Goal: Book appointment/travel/reservation

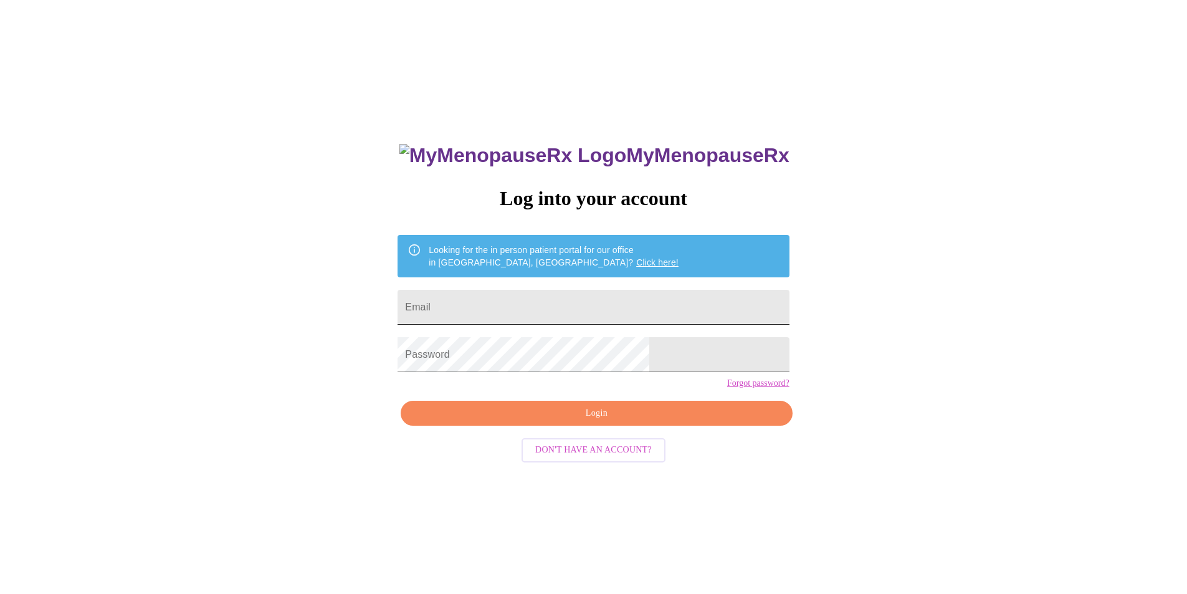
click at [547, 298] on input "Email" at bounding box center [593, 307] width 391 height 35
type input "[EMAIL_ADDRESS][DOMAIN_NAME]"
click at [616, 421] on span "Login" at bounding box center [596, 414] width 363 height 16
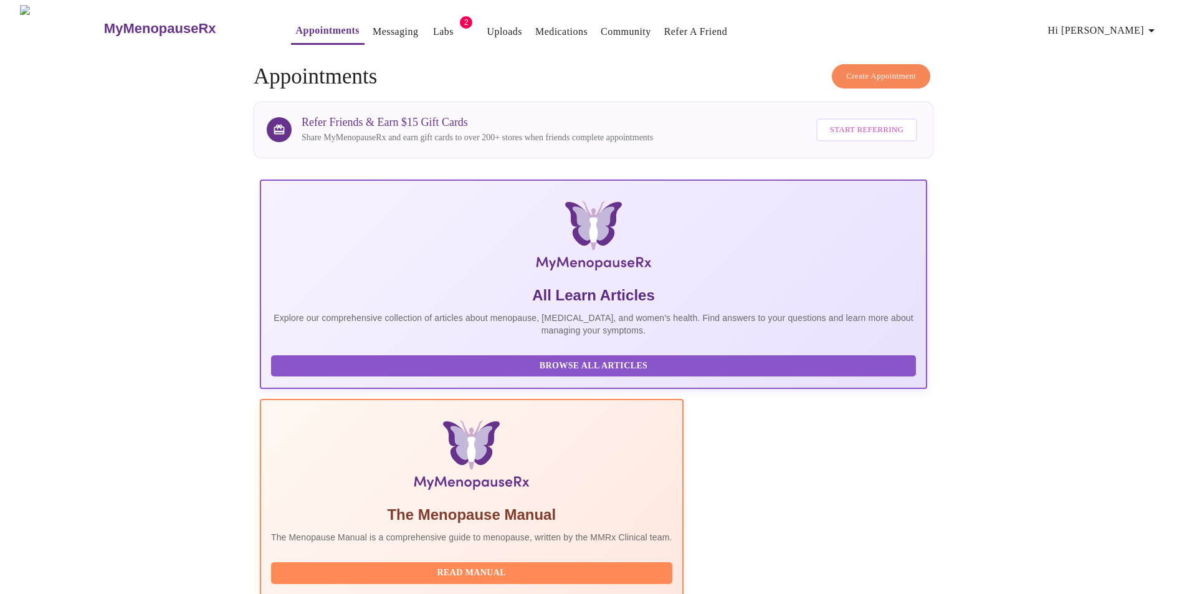
click at [1133, 25] on span "Hi [PERSON_NAME]" at bounding box center [1103, 30] width 111 height 17
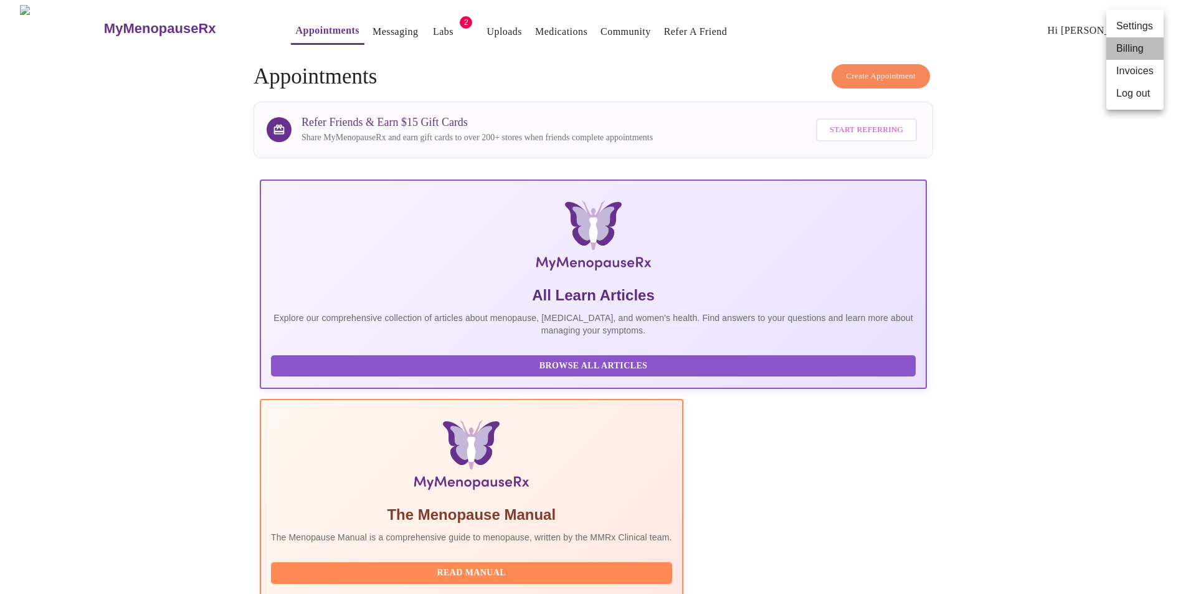
click at [1132, 49] on li "Billing" at bounding box center [1135, 48] width 57 height 22
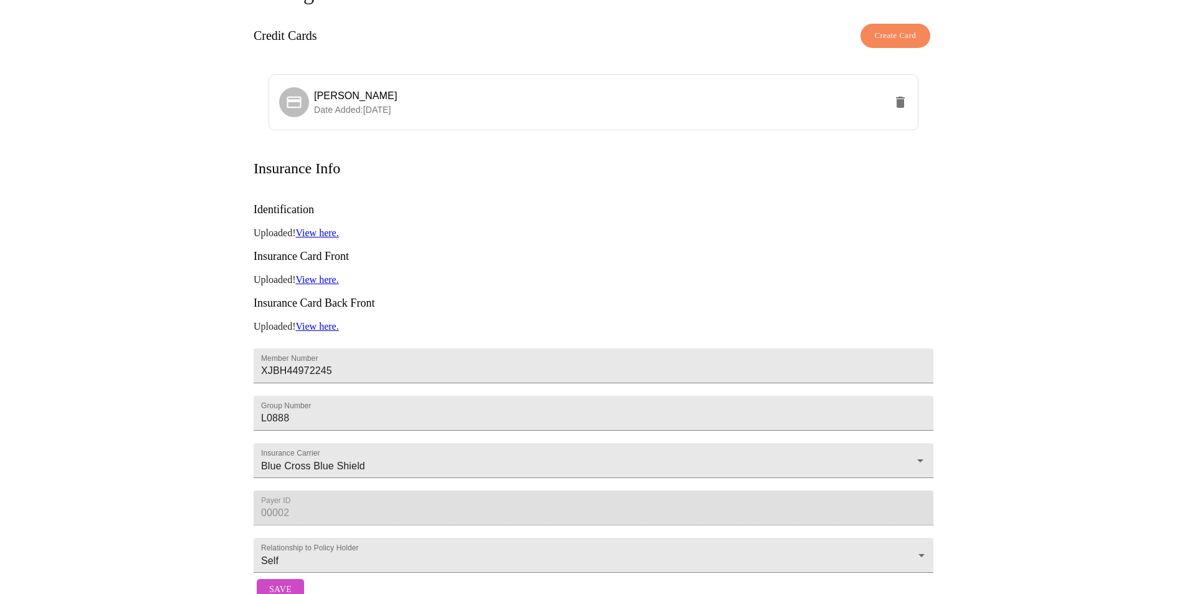
scroll to position [62, 0]
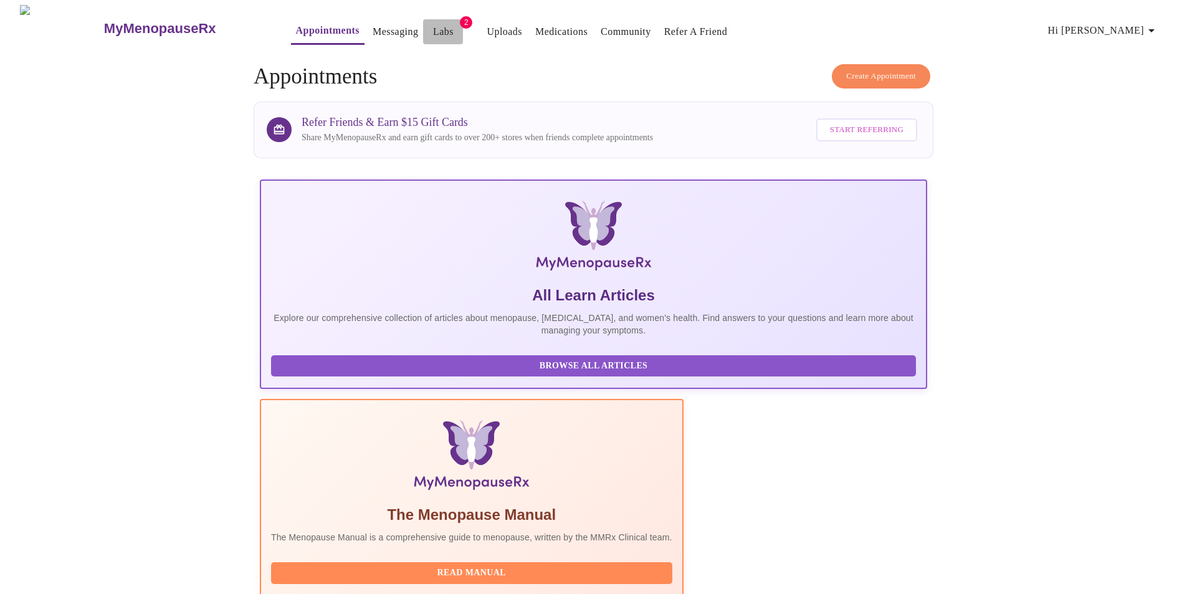
click at [433, 24] on link "Labs" at bounding box center [443, 31] width 21 height 17
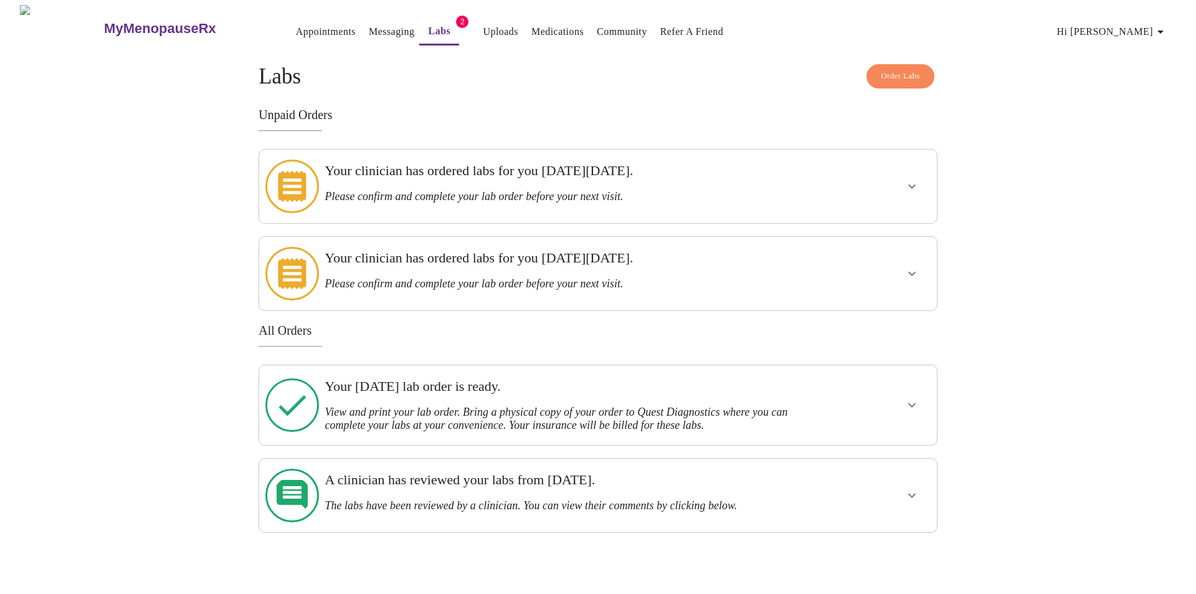
click at [902, 182] on button "show more" at bounding box center [912, 186] width 30 height 30
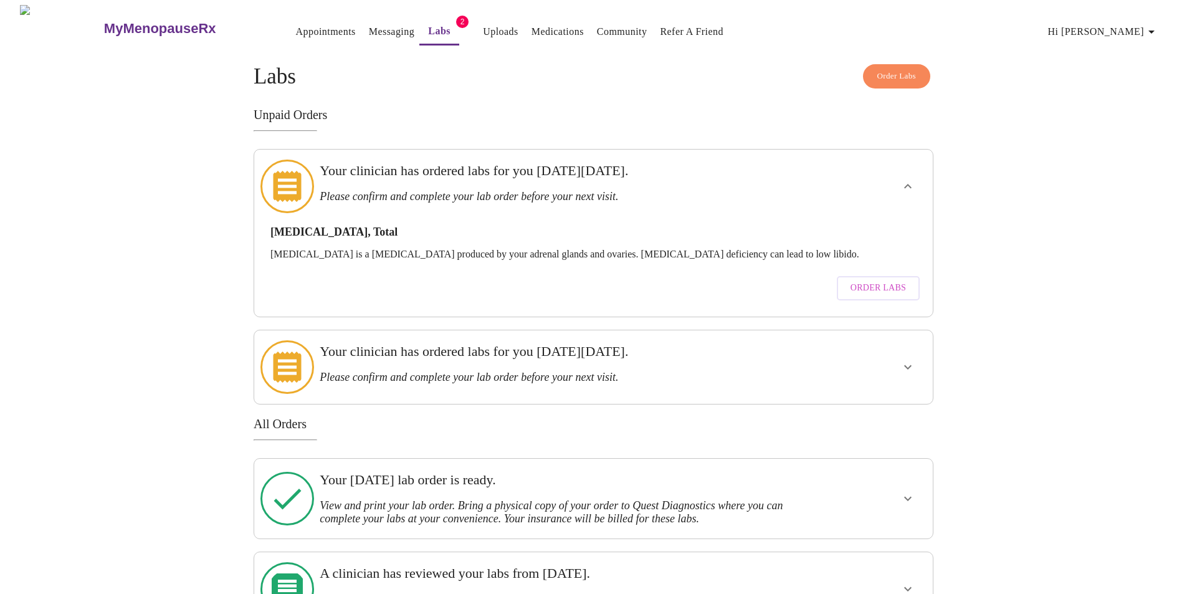
click at [885, 280] on span "Order Labs" at bounding box center [878, 288] width 55 height 16
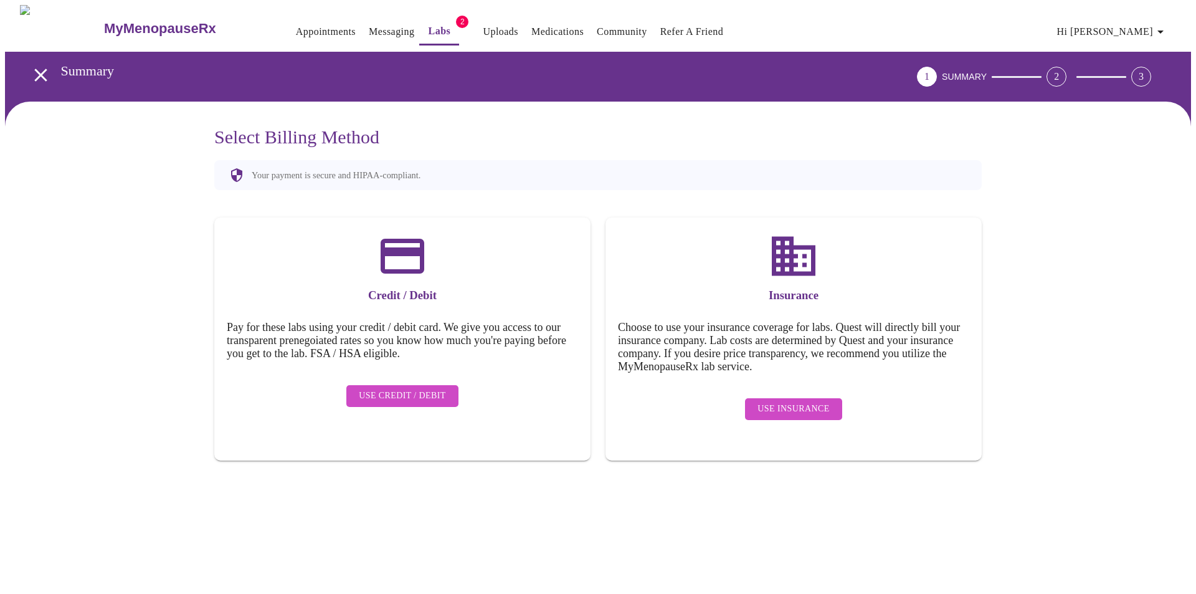
click at [786, 401] on span "Use Insurance" at bounding box center [794, 409] width 72 height 16
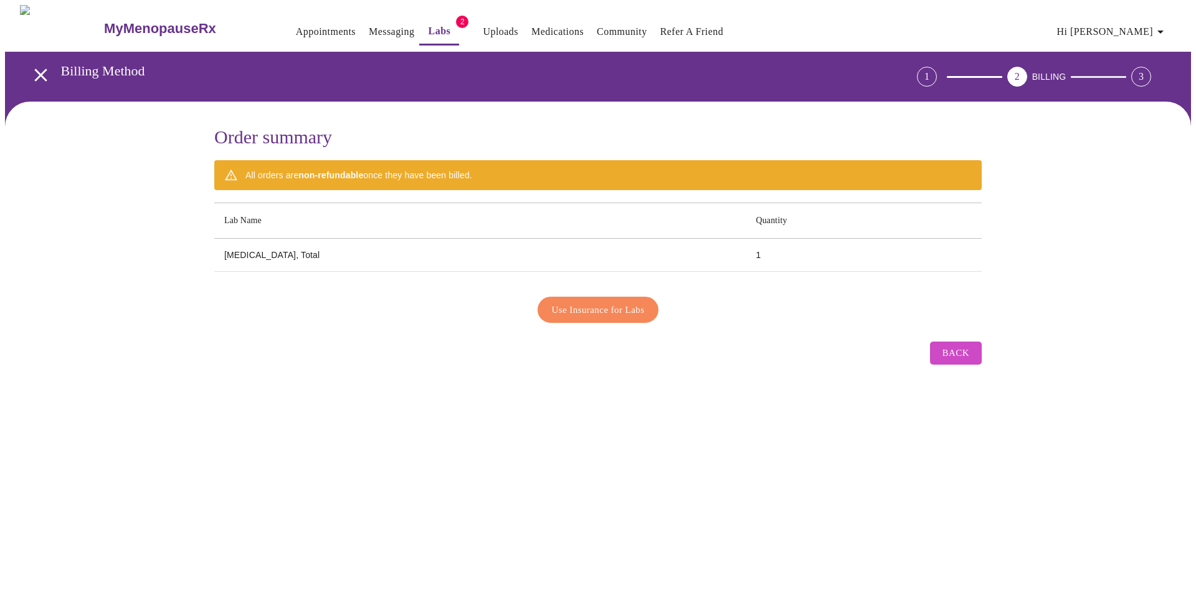
click at [271, 224] on th "Lab Name" at bounding box center [480, 221] width 532 height 36
click at [571, 303] on span "Use Insurance for Labs" at bounding box center [598, 310] width 93 height 16
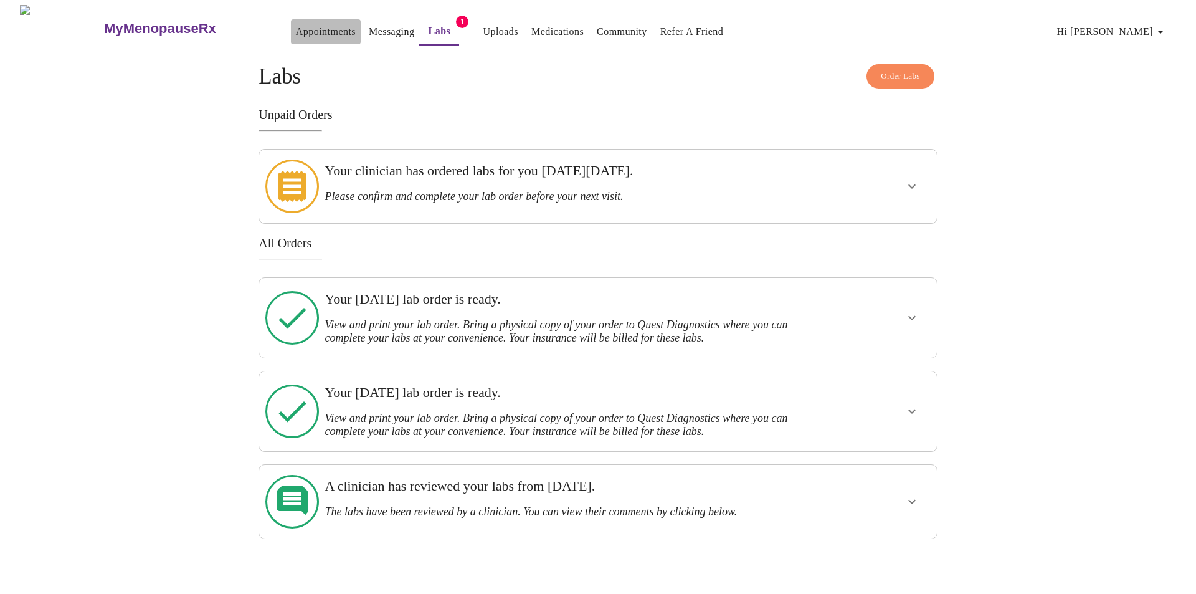
click at [296, 23] on link "Appointments" at bounding box center [326, 31] width 60 height 17
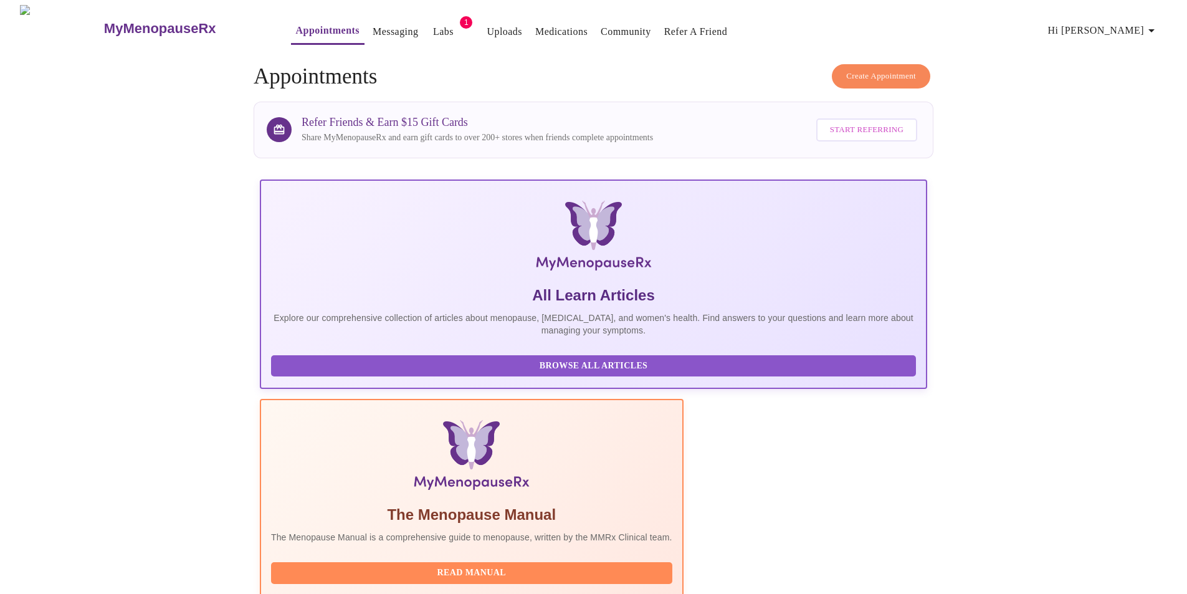
click at [860, 64] on button "Create Appointment" at bounding box center [881, 76] width 98 height 24
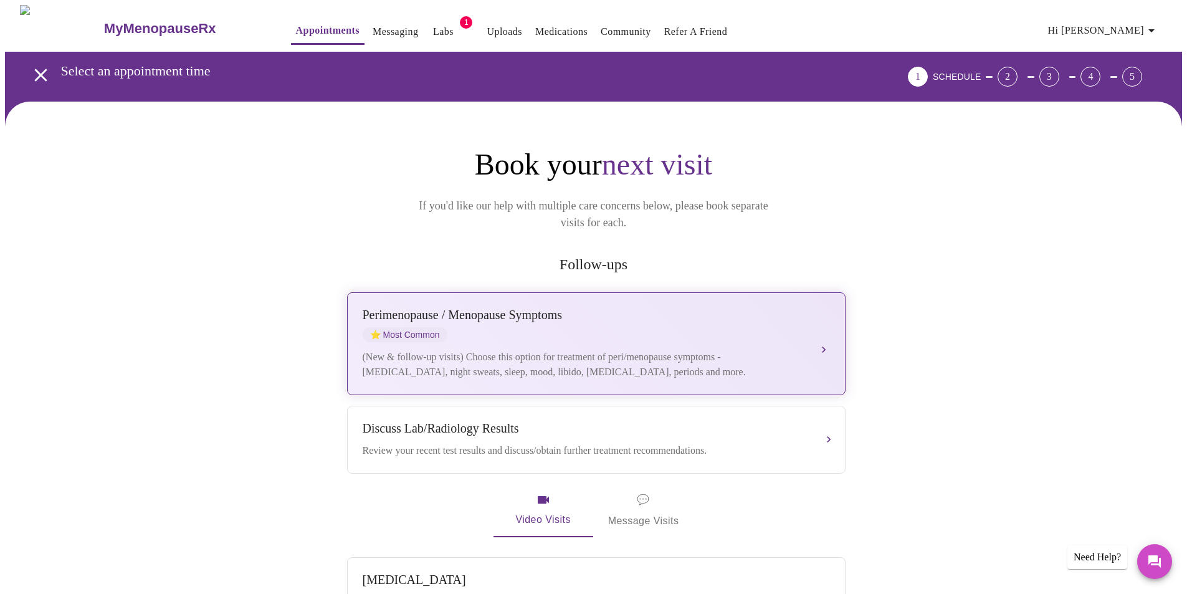
click at [733, 328] on div "Perimenopause / Menopause Symptoms ⭐ Most Common (New & follow-up visits) Choos…" at bounding box center [596, 344] width 467 height 72
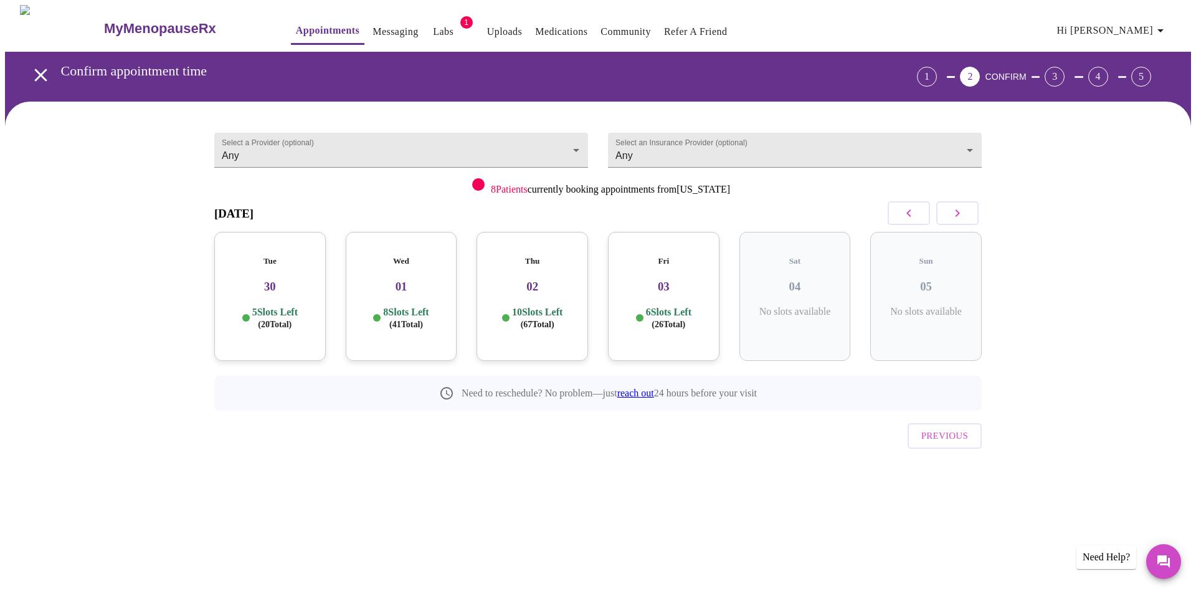
click at [962, 216] on icon "button" at bounding box center [957, 213] width 15 height 15
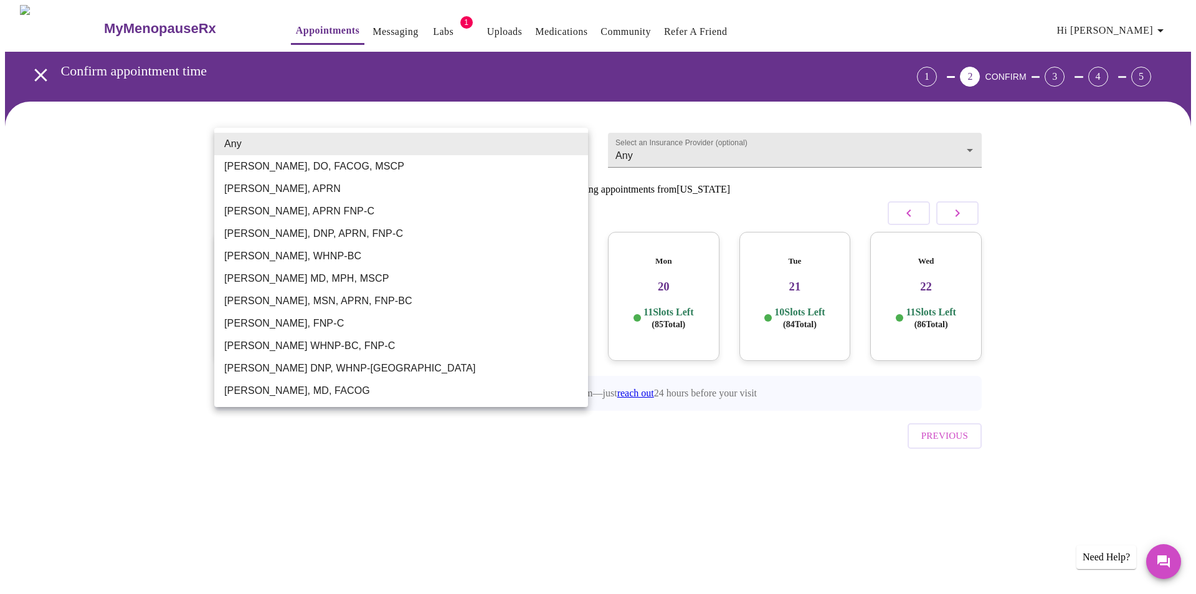
click at [271, 150] on body "MyMenopauseRx Appointments Messaging Labs 1 Uploads Medications Community Refer…" at bounding box center [598, 258] width 1187 height 506
click at [378, 27] on div at bounding box center [598, 297] width 1196 height 594
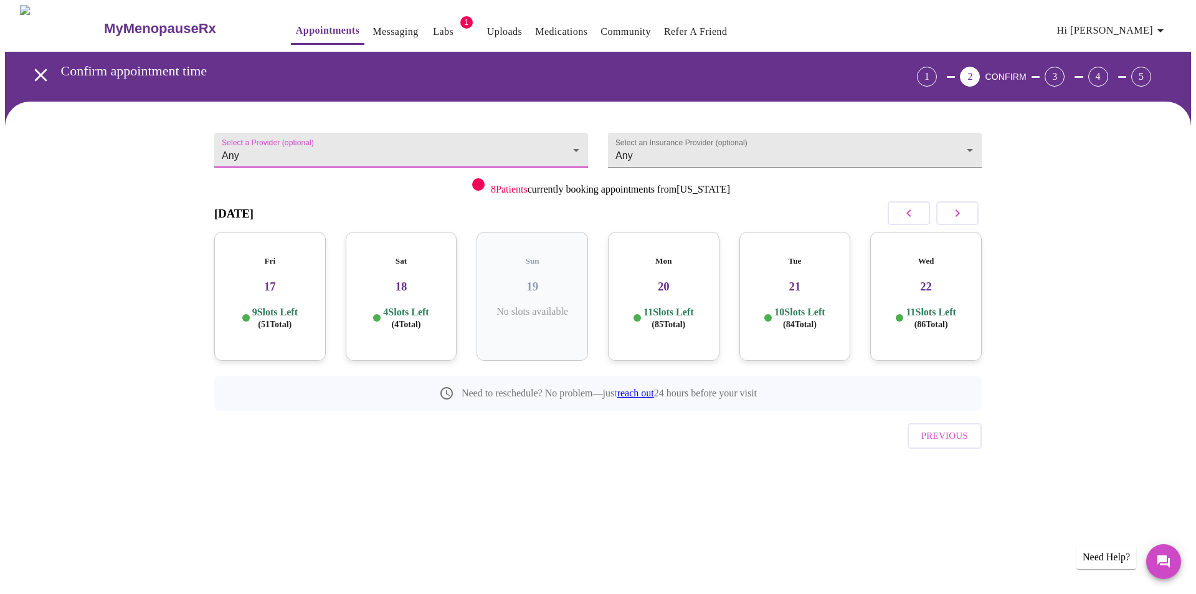
click at [373, 31] on link "Messaging" at bounding box center [395, 31] width 45 height 17
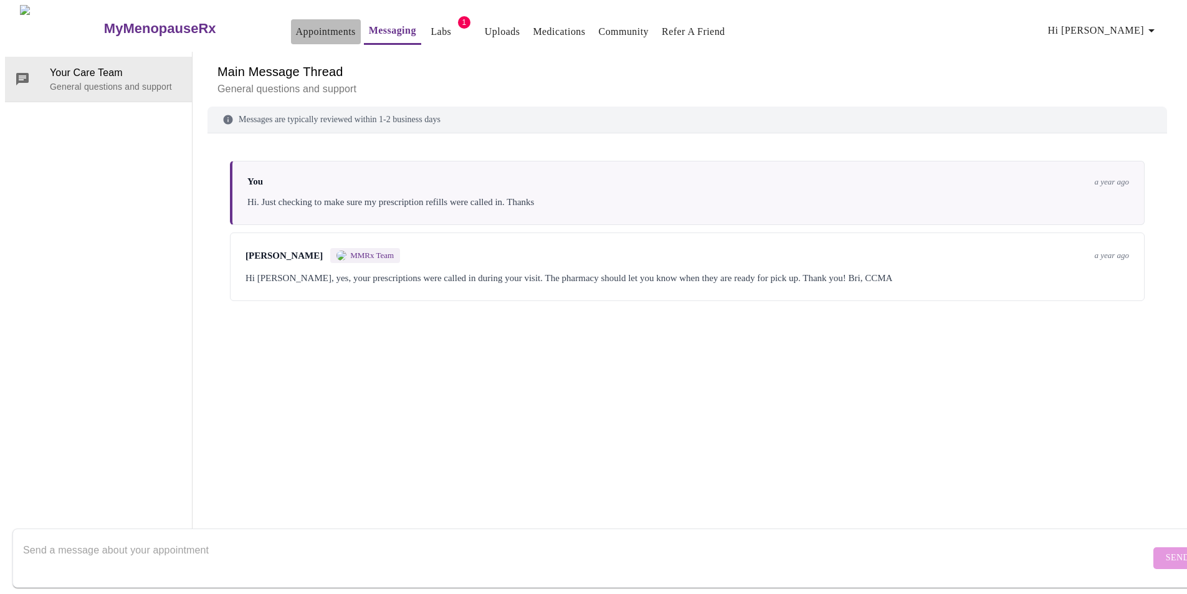
click at [296, 29] on link "Appointments" at bounding box center [326, 31] width 60 height 17
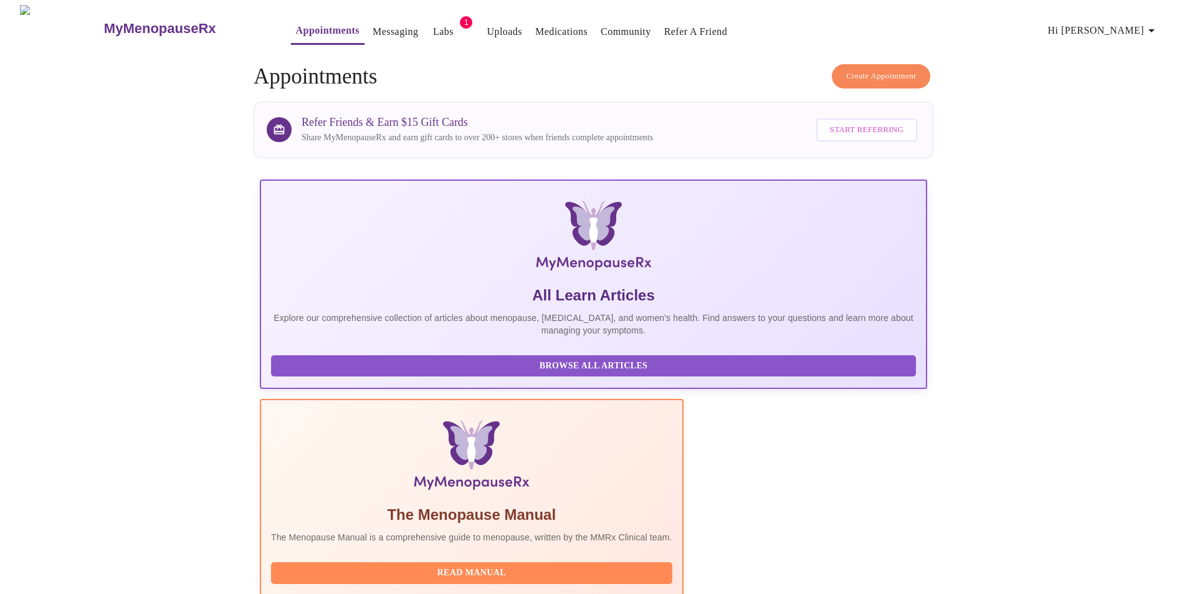
click at [895, 78] on span "Create Appointment" at bounding box center [881, 76] width 70 height 14
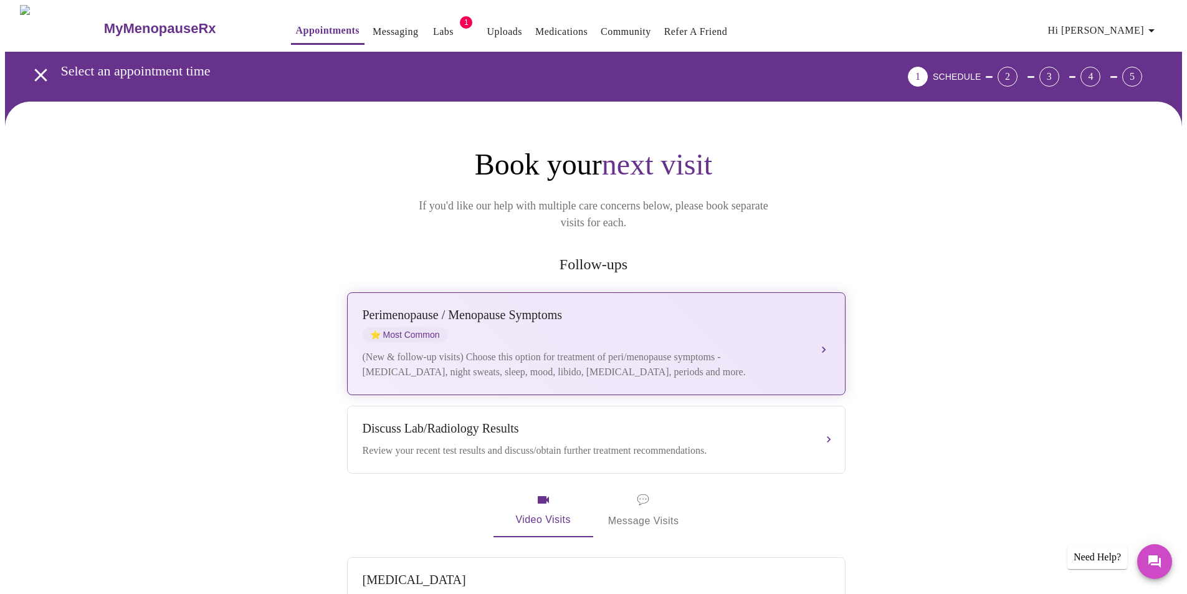
click at [436, 325] on div "Perimenopause / Menopause Symptoms ⭐ Most Common (New & follow-up visits) Choos…" at bounding box center [596, 344] width 467 height 72
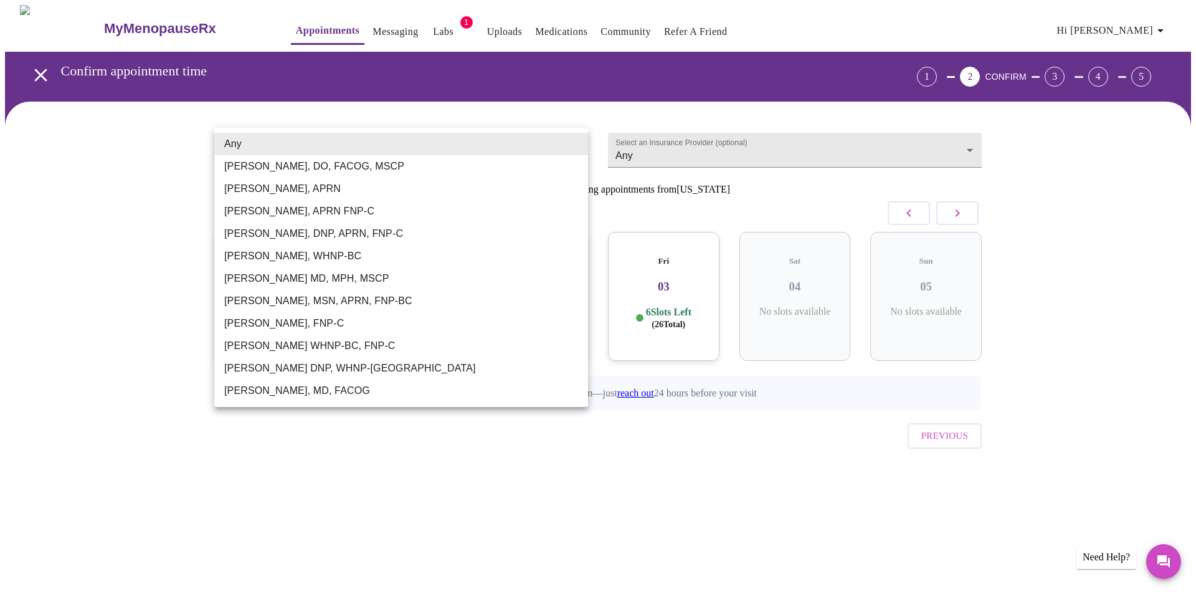
click at [251, 143] on body "MyMenopauseRx Appointments Messaging Labs 1 Uploads Medications Community Refer…" at bounding box center [598, 258] width 1187 height 506
click at [292, 208] on li "Kelly Perisin, APRN FNP-C" at bounding box center [401, 211] width 374 height 22
type input "Kelly Perisin, APRN FNP-C"
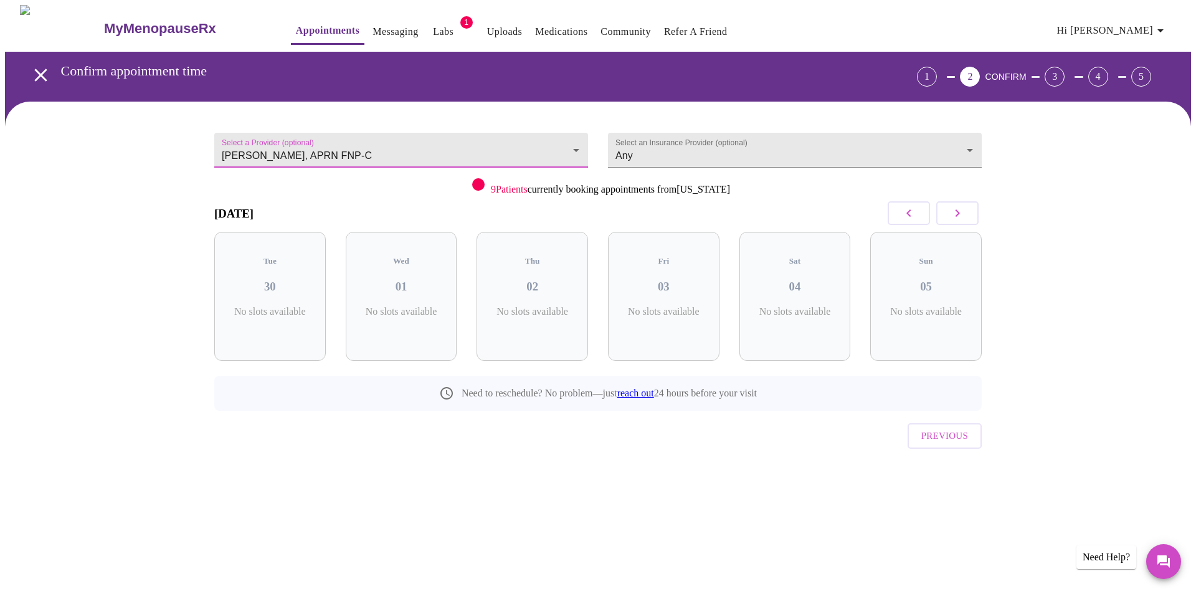
click at [568, 143] on body "MyMenopauseRx Appointments Messaging Labs 1 Uploads Medications Community Refer…" at bounding box center [598, 258] width 1187 height 506
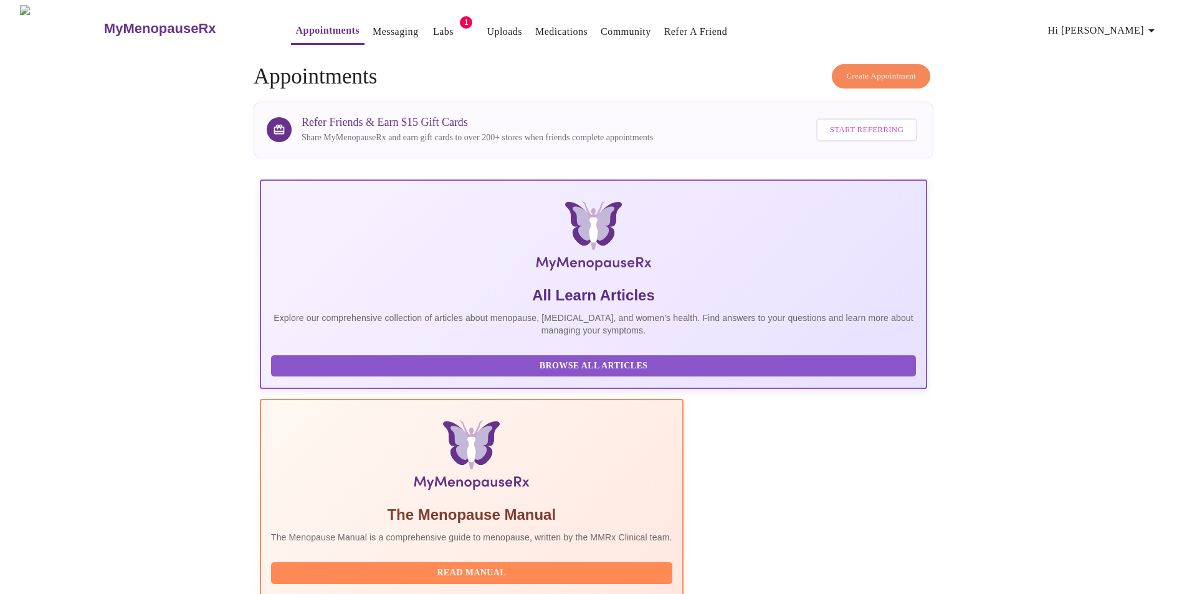
click at [296, 32] on link "Appointments" at bounding box center [328, 30] width 64 height 17
click at [859, 72] on span "Create Appointment" at bounding box center [881, 76] width 70 height 14
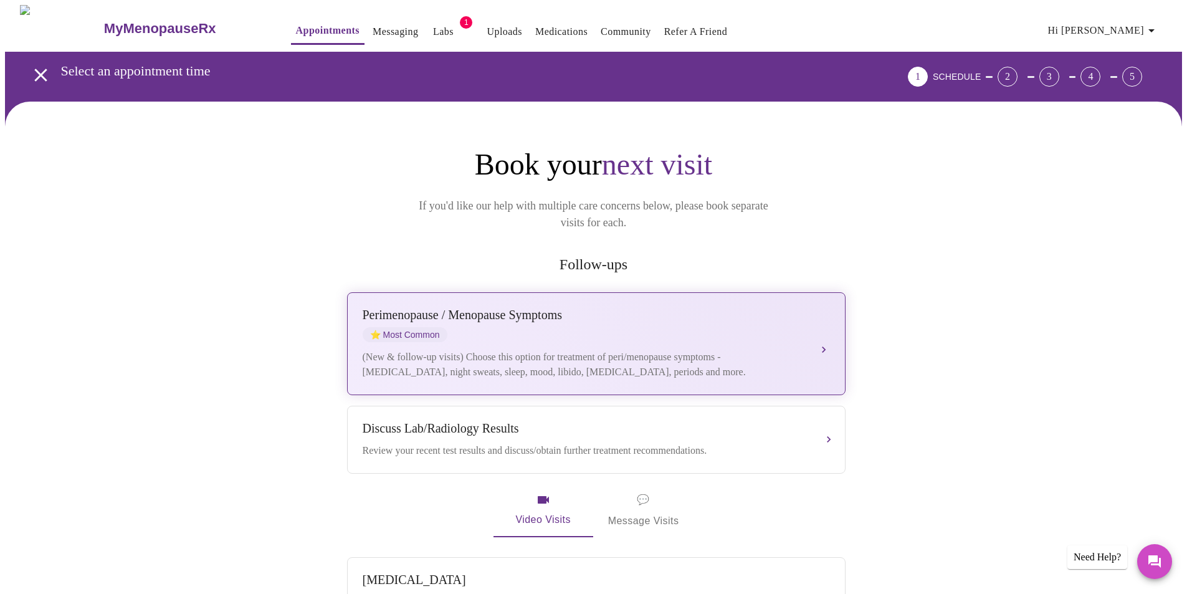
click at [487, 350] on div "(New & follow-up visits) Choose this option for treatment of peri/menopause sym…" at bounding box center [584, 365] width 442 height 30
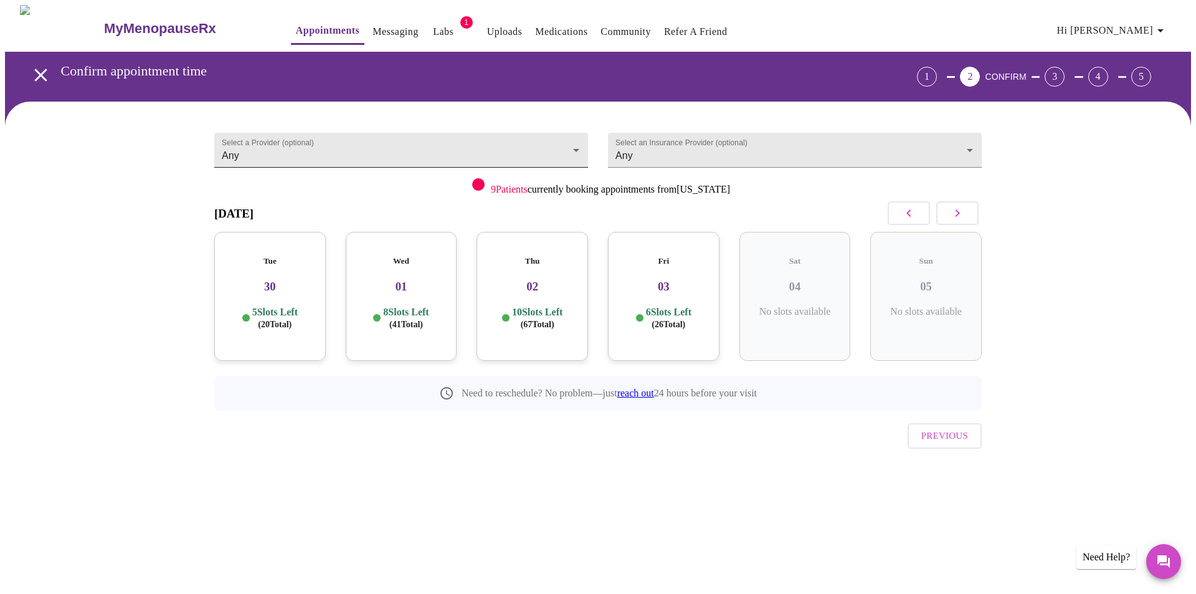
click at [333, 149] on body "MyMenopauseRx Appointments Messaging Labs 1 Uploads Medications Community Refer…" at bounding box center [598, 258] width 1187 height 506
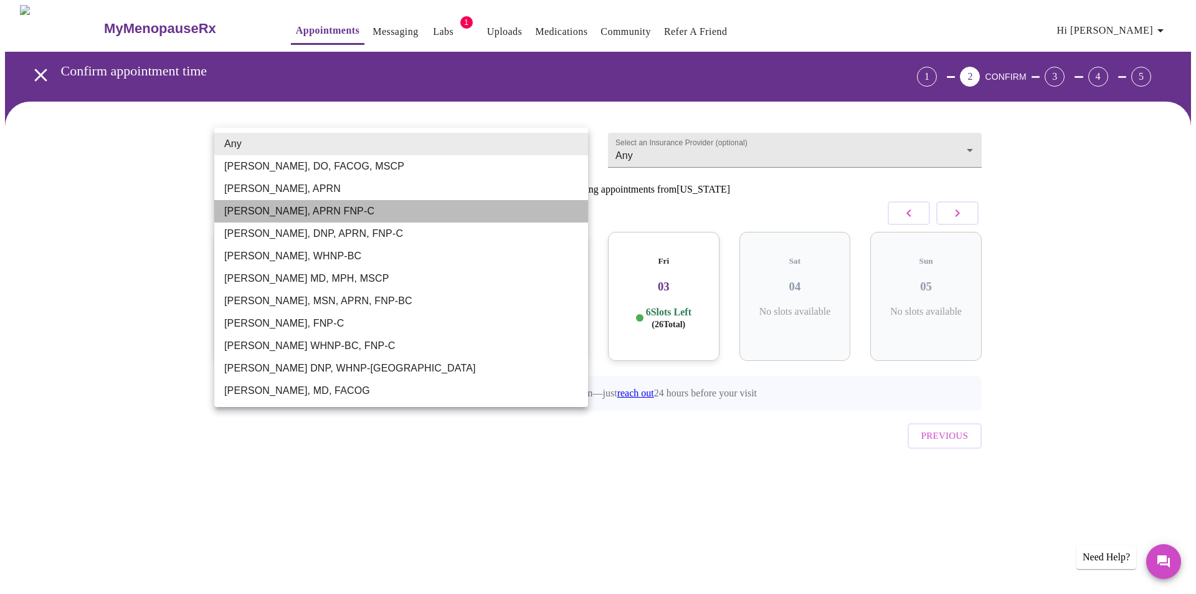
click at [268, 210] on li "Kelly Perisin, APRN FNP-C" at bounding box center [401, 211] width 374 height 22
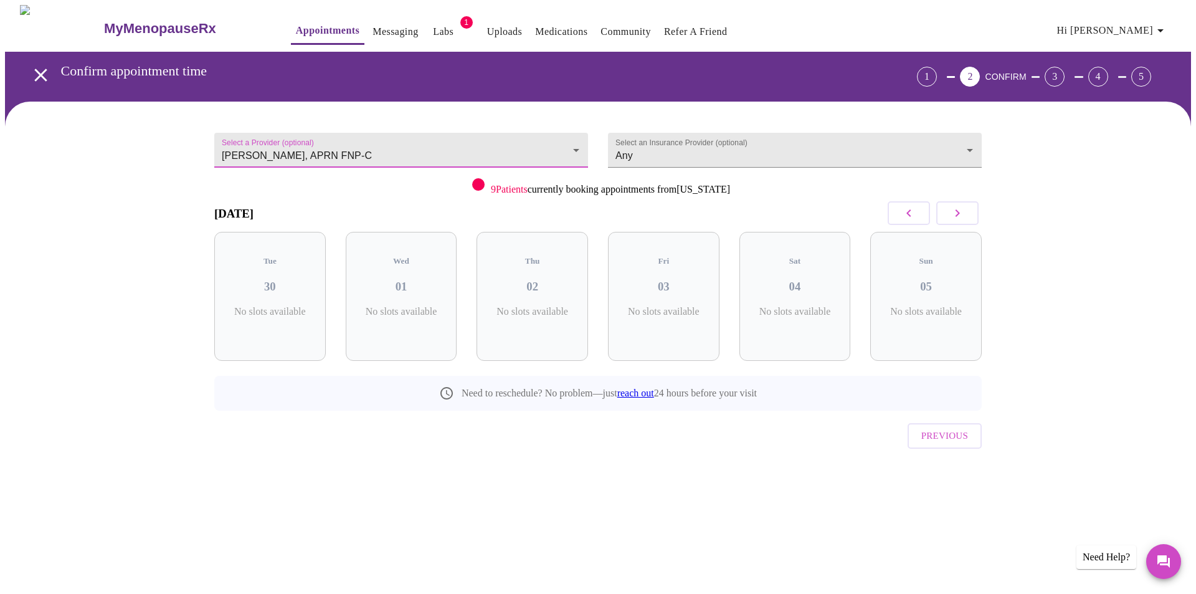
click at [565, 138] on body "MyMenopauseRx Appointments Messaging Labs 1 Uploads Medications Community Refer…" at bounding box center [598, 258] width 1187 height 506
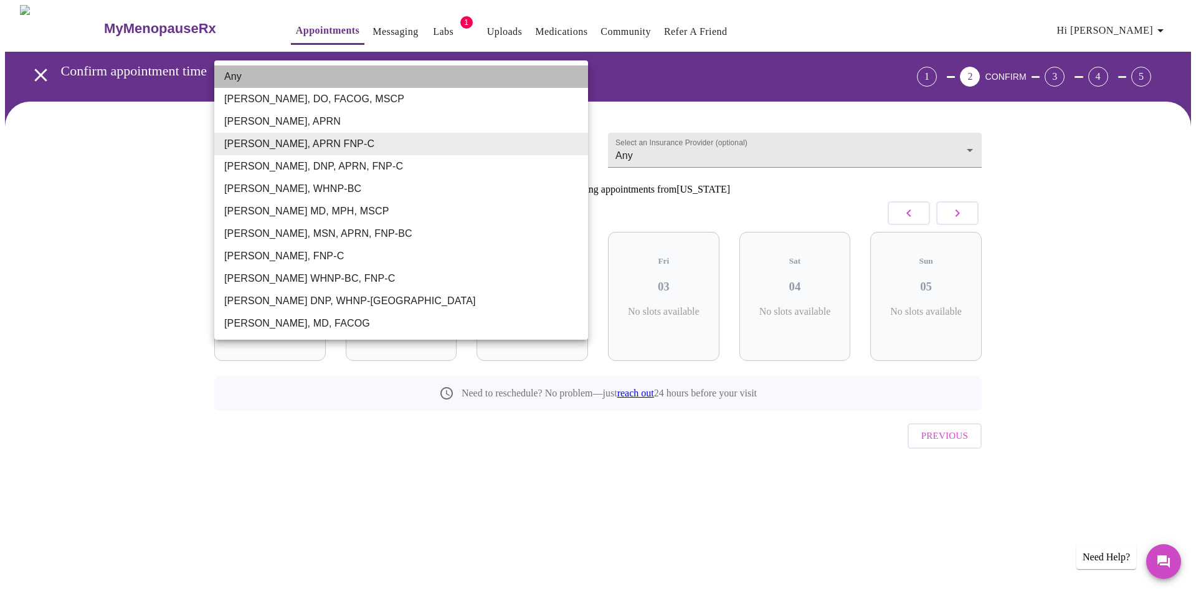
click at [228, 73] on li "Any" at bounding box center [401, 76] width 374 height 22
type input "Any"
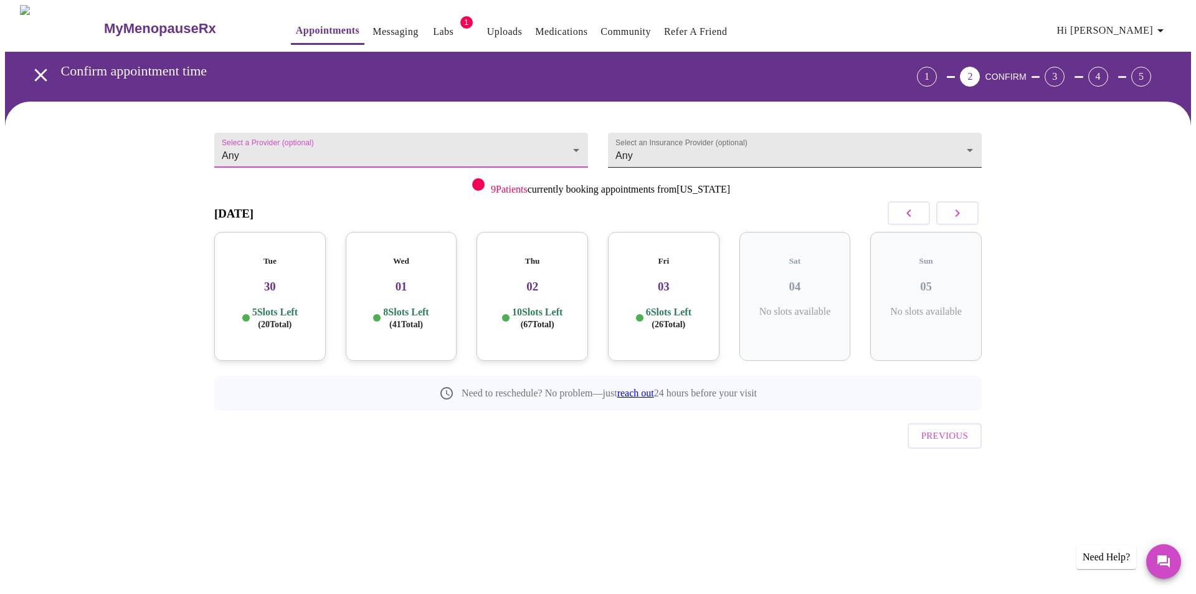
click at [651, 149] on body "MyMenopauseRx Appointments Messaging Labs 1 Uploads Medications Community Refer…" at bounding box center [598, 258] width 1187 height 506
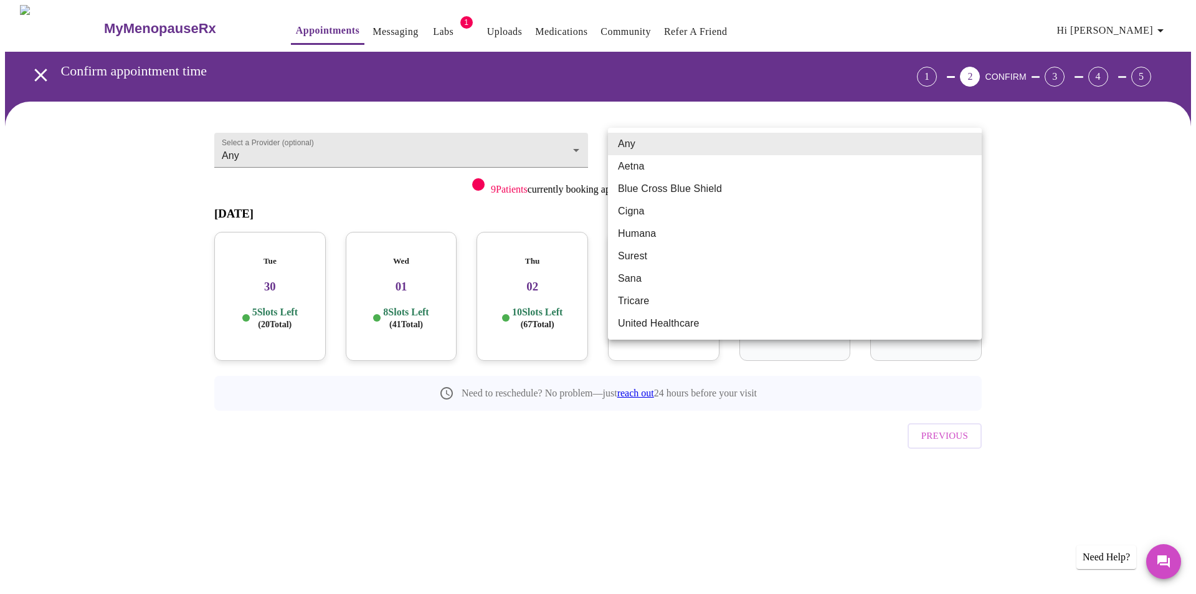
click at [687, 179] on li "Blue Cross Blue Shield" at bounding box center [795, 189] width 374 height 22
type input "Blue Cross Blue Shield"
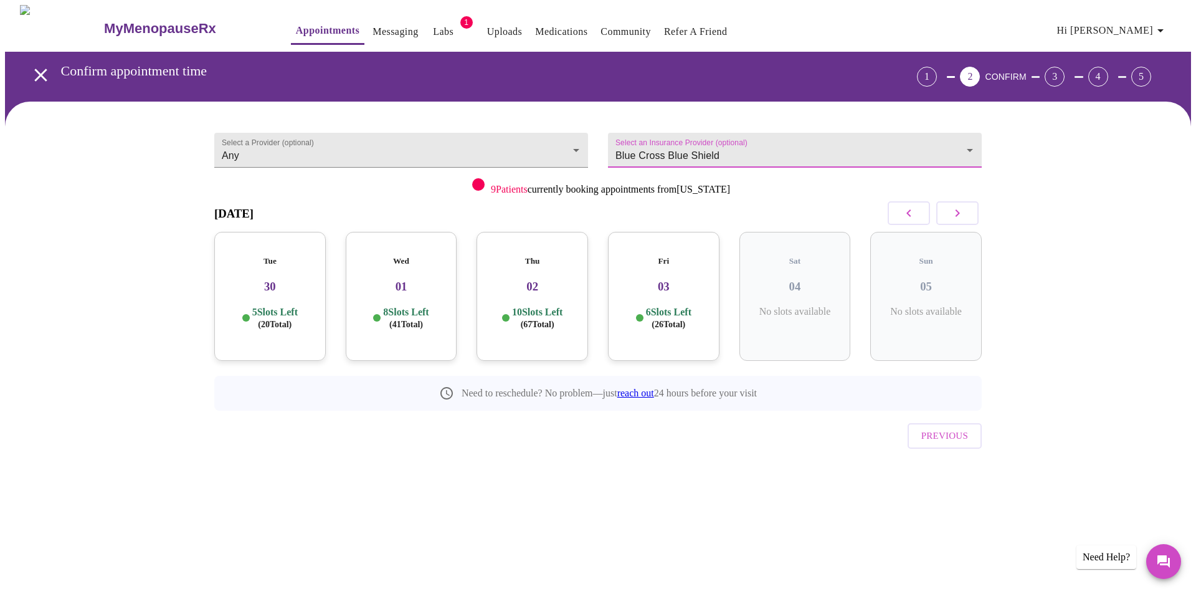
click at [965, 209] on icon "button" at bounding box center [957, 213] width 15 height 15
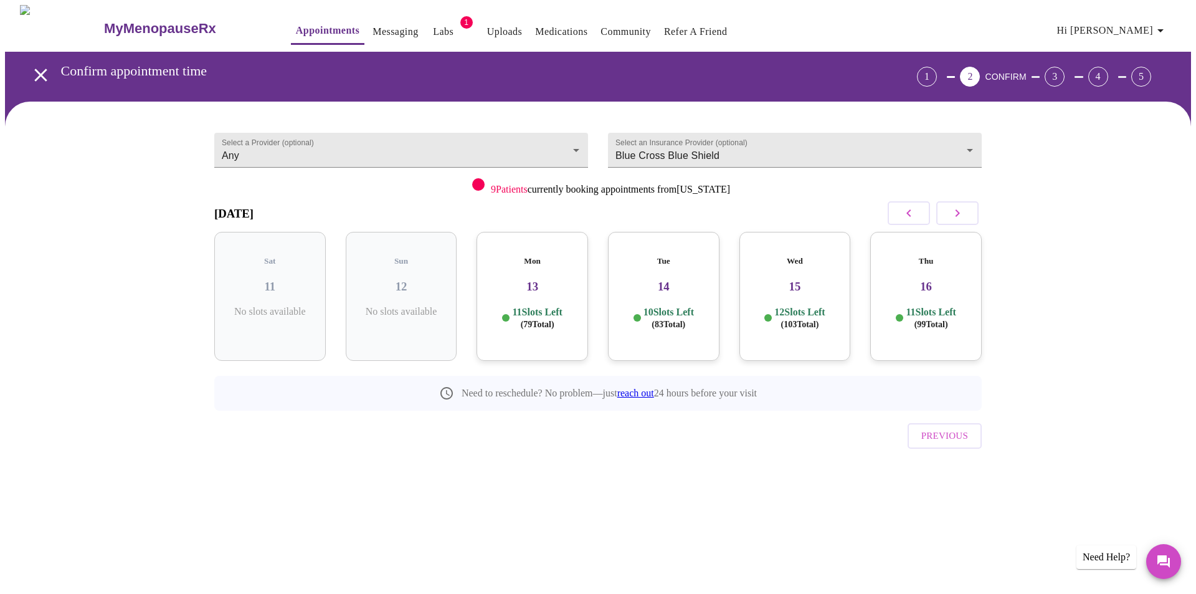
click at [965, 209] on icon "button" at bounding box center [957, 213] width 15 height 15
click at [259, 256] on h5 "Thu" at bounding box center [270, 261] width 92 height 10
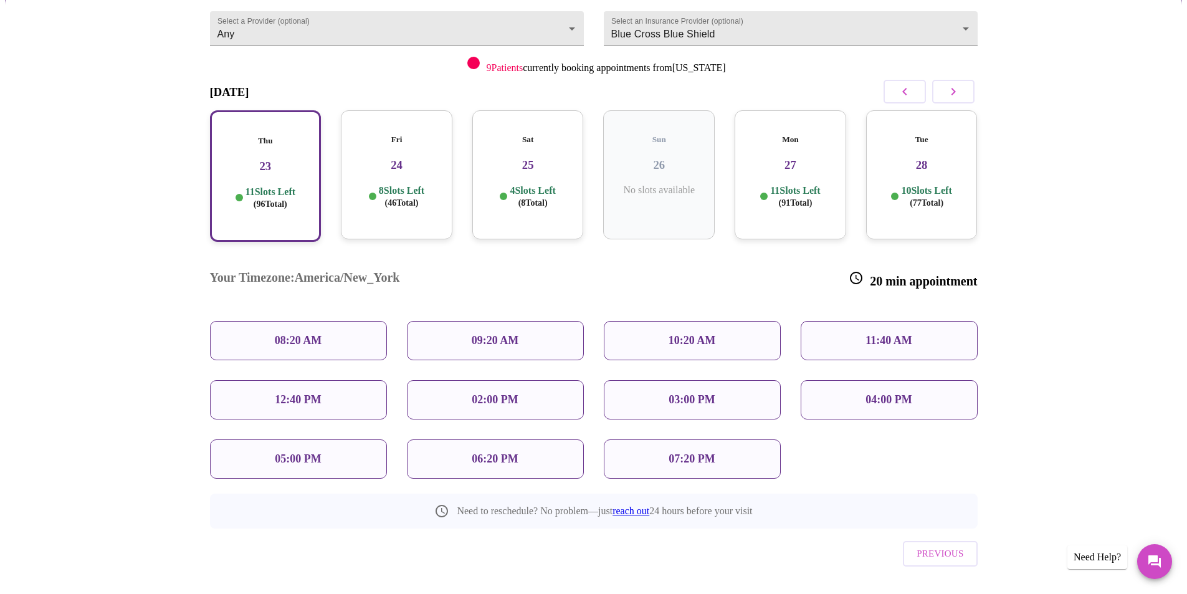
scroll to position [123, 0]
click at [677, 333] on p "10:20 AM" at bounding box center [692, 339] width 47 height 13
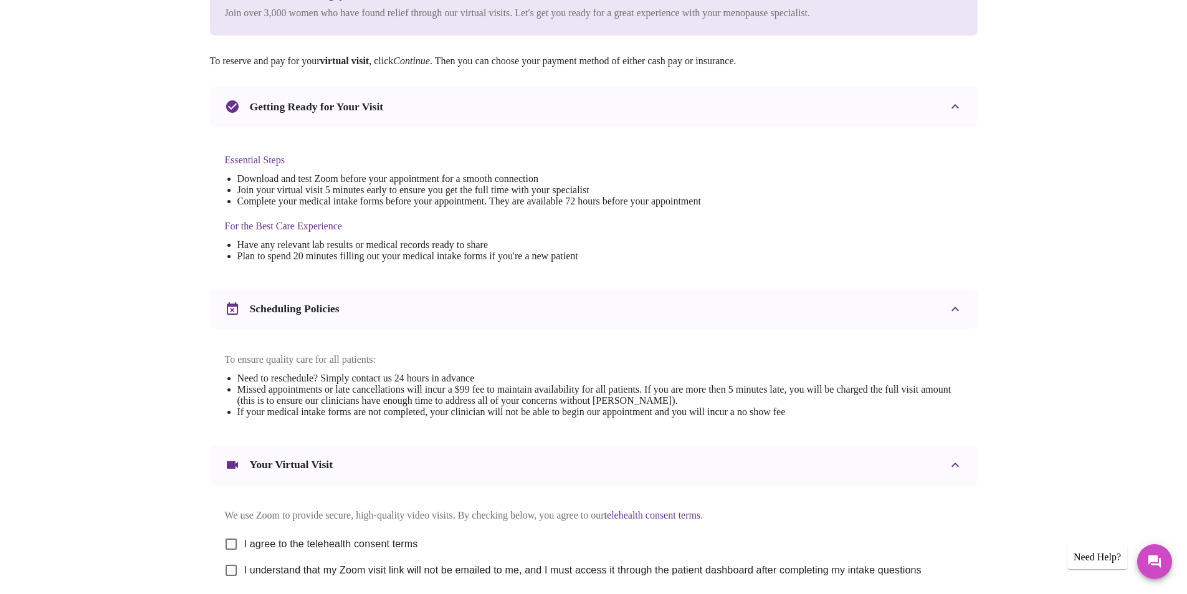
scroll to position [310, 0]
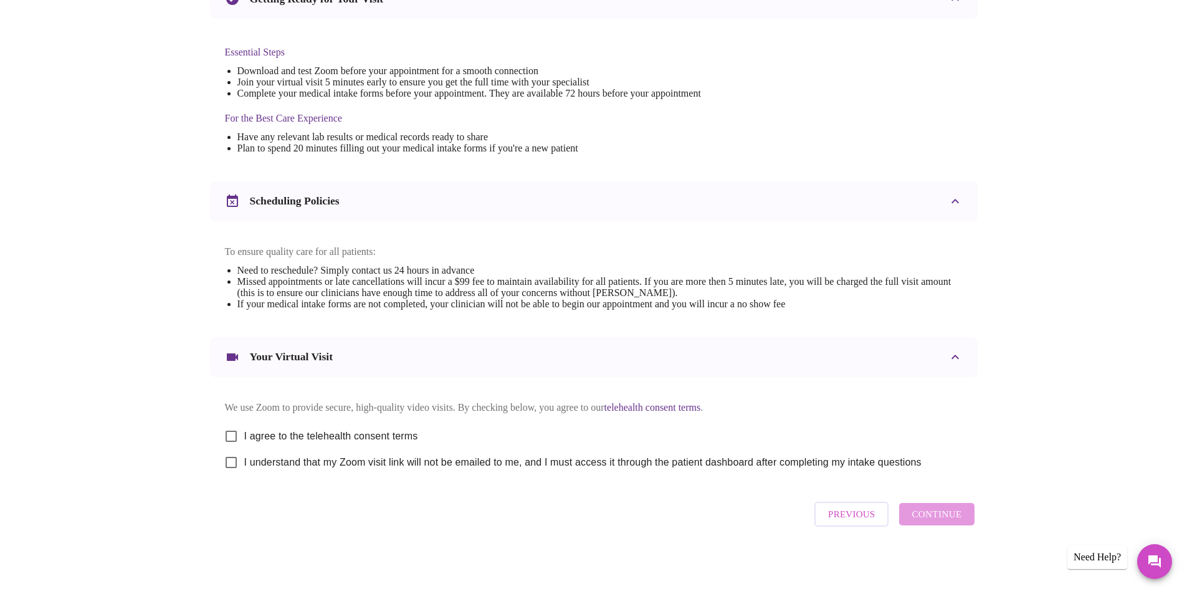
drag, startPoint x: 236, startPoint y: 433, endPoint x: 214, endPoint y: 461, distance: 34.7
click at [235, 434] on input "I agree to the telehealth consent terms" at bounding box center [231, 436] width 26 height 26
checkbox input "true"
click at [235, 460] on input "I understand that my Zoom visit link will not be emailed to me, and I must acce…" at bounding box center [231, 462] width 26 height 26
checkbox input "true"
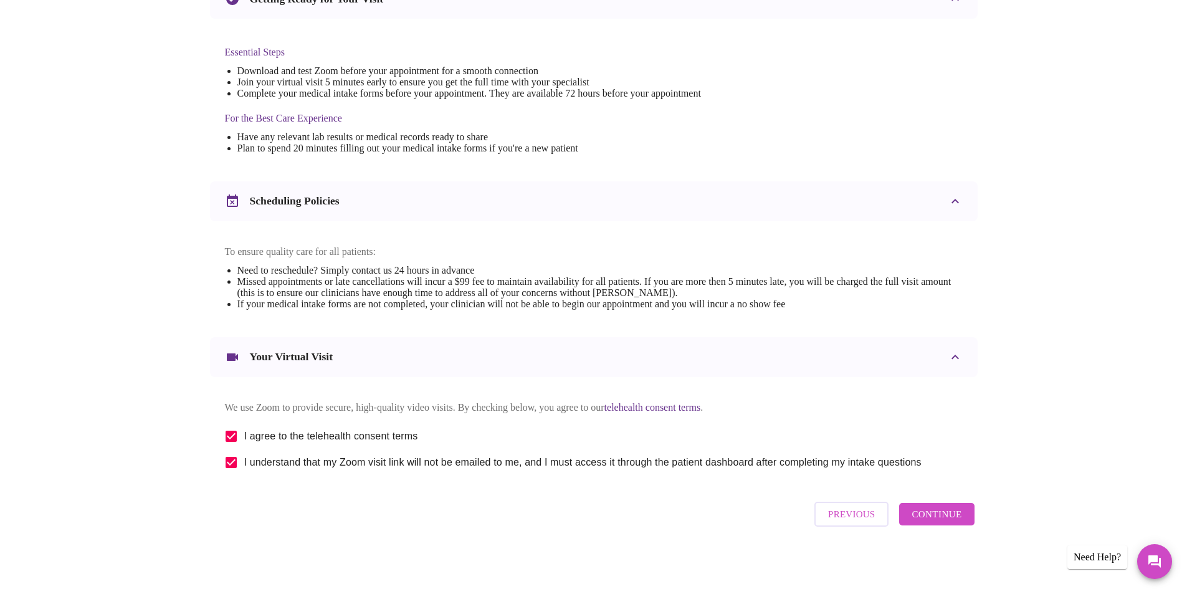
click at [934, 513] on span "Continue" at bounding box center [937, 514] width 50 height 16
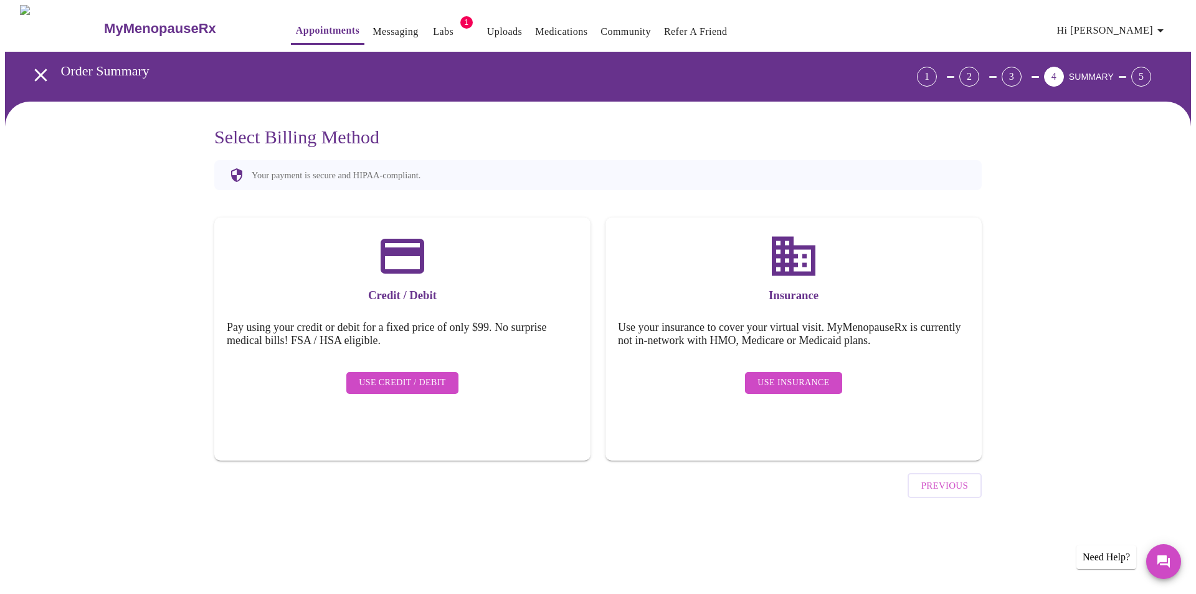
click at [804, 375] on span "Use Insurance" at bounding box center [794, 383] width 72 height 16
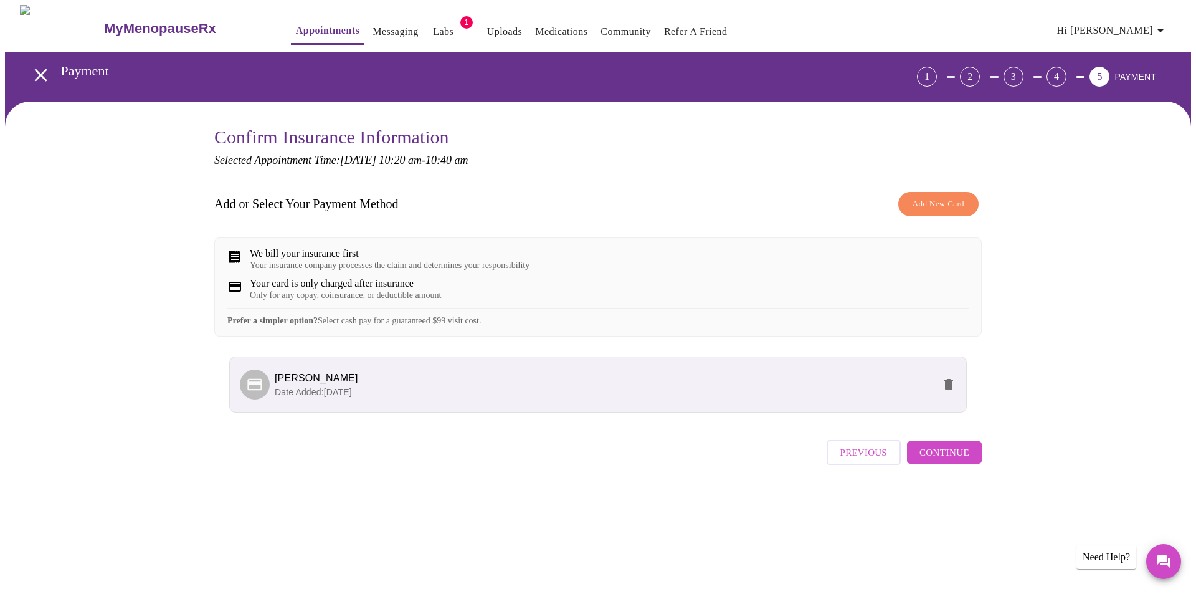
click at [948, 459] on span "Continue" at bounding box center [945, 452] width 50 height 16
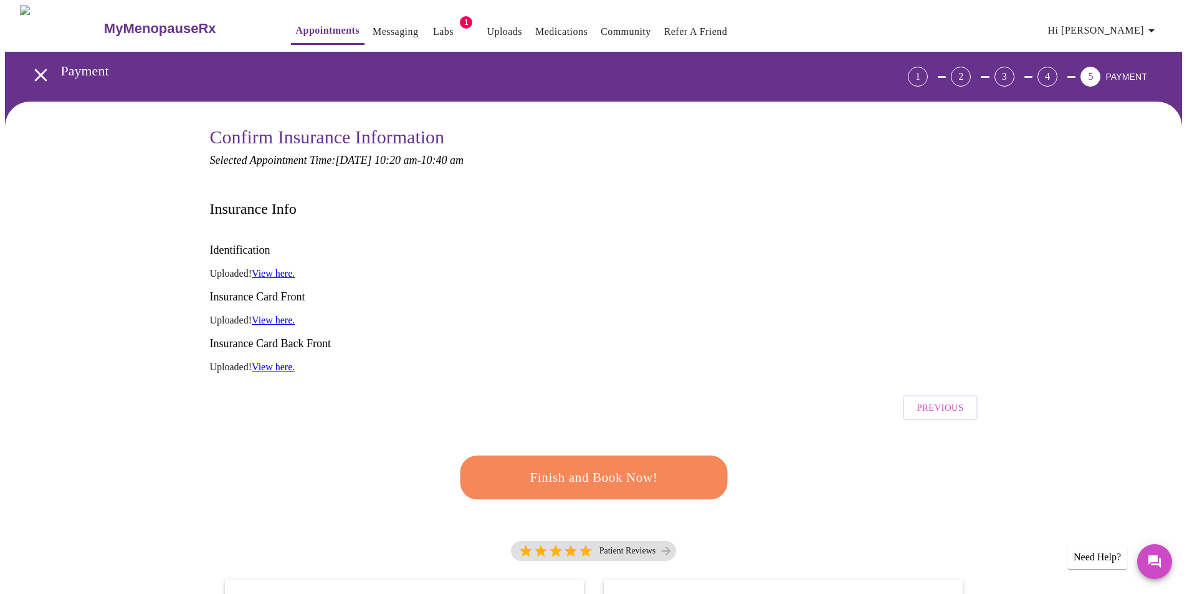
click at [591, 466] on span "Finish and Book Now!" at bounding box center [594, 477] width 231 height 23
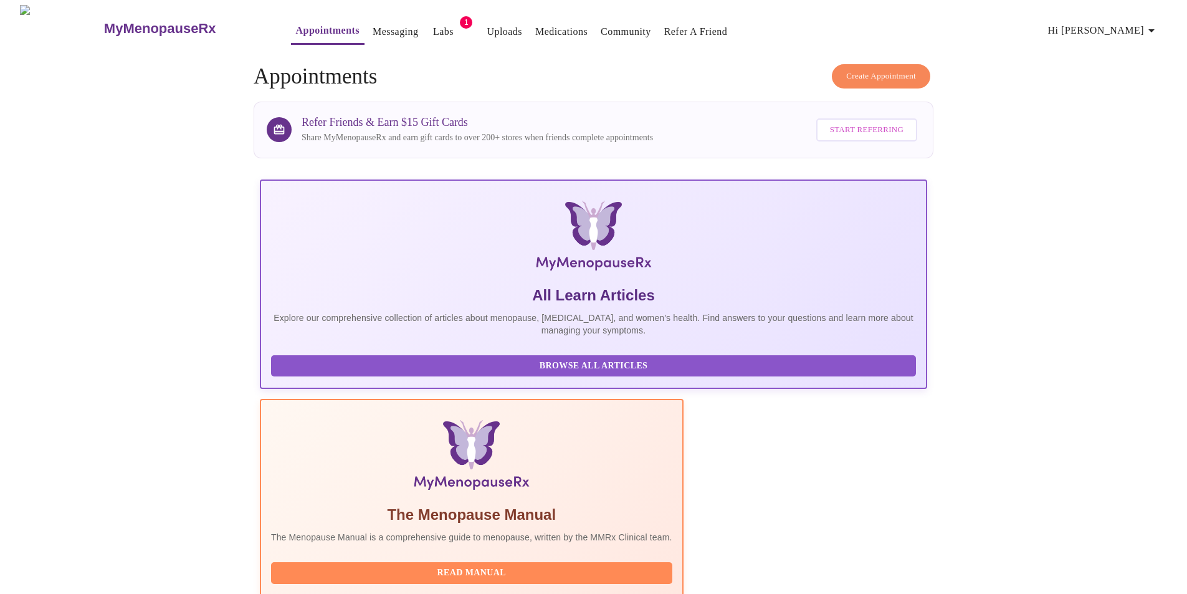
click at [423, 19] on button "Labs" at bounding box center [443, 31] width 40 height 25
click at [428, 24] on span "Labs" at bounding box center [443, 31] width 30 height 17
click at [460, 19] on span "1" at bounding box center [466, 22] width 12 height 12
click at [296, 24] on link "Appointments" at bounding box center [328, 30] width 64 height 17
click at [373, 23] on link "Messaging" at bounding box center [395, 31] width 45 height 17
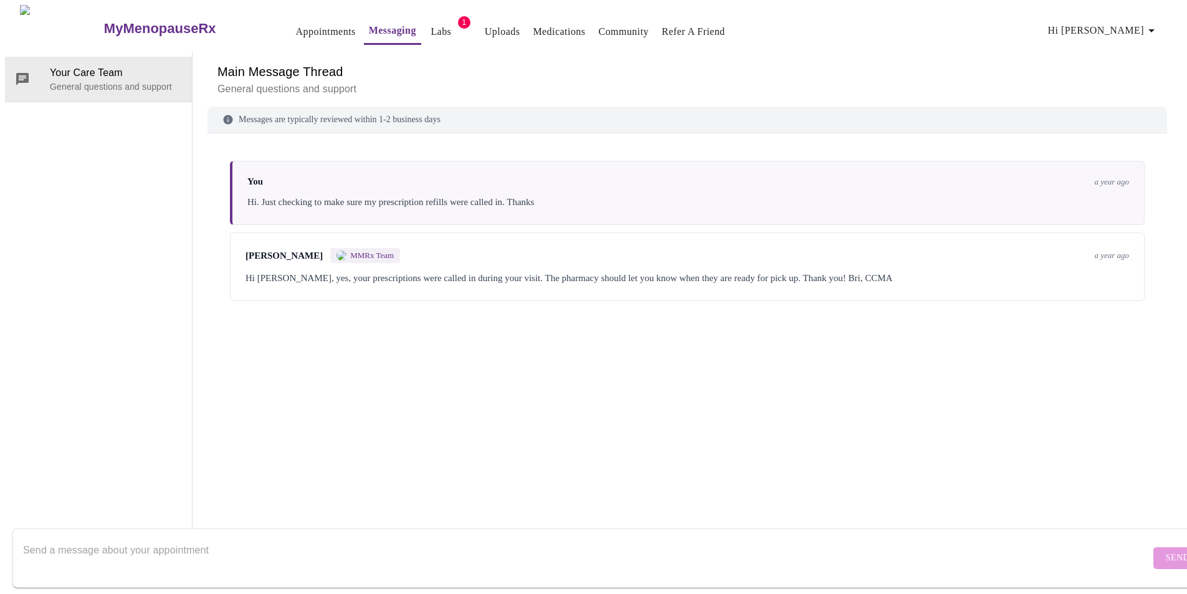
click at [485, 26] on link "Uploads" at bounding box center [503, 31] width 36 height 17
